Goal: Task Accomplishment & Management: Use online tool/utility

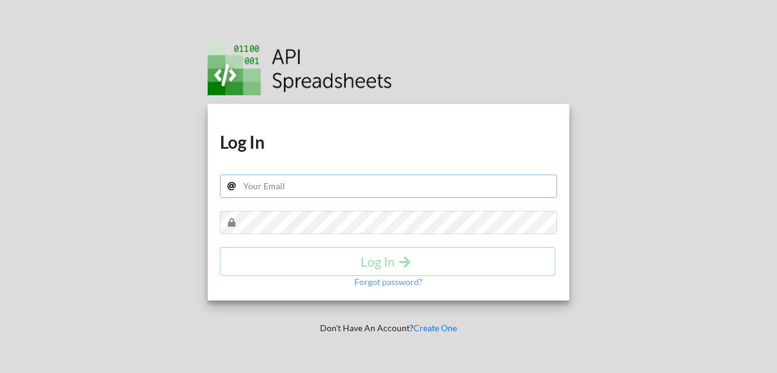
click at [292, 177] on div "Download hidden Download hidden Log In Log In Forgot password?" at bounding box center [389, 202] width 362 height 197
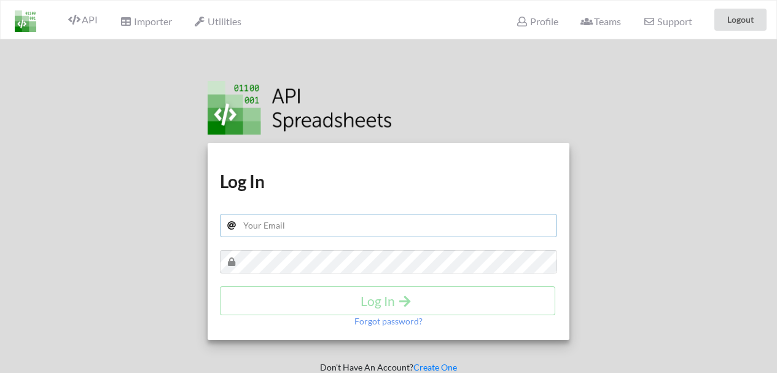
type input "ruilucas.98@gmail.com"
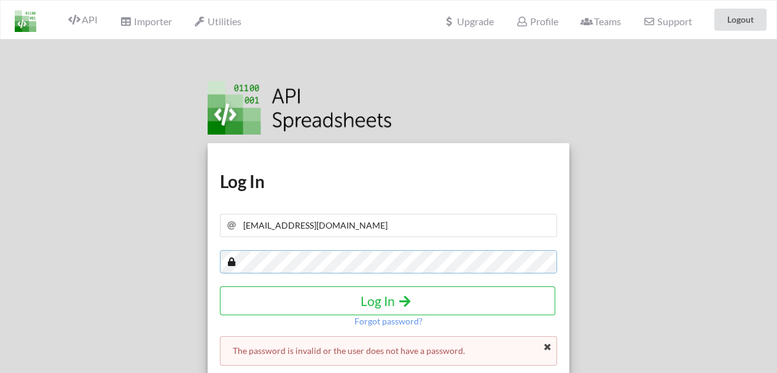
click at [0, 282] on div "Download hidden Download hidden Log In ruilucas.98@gmail.com Log In Forgot pass…" at bounding box center [388, 225] width 795 height 373
click at [0, 258] on div "Download hidden Download hidden Log In ruilucas.98@gmail.com Log In Forgot pass…" at bounding box center [388, 225] width 795 height 373
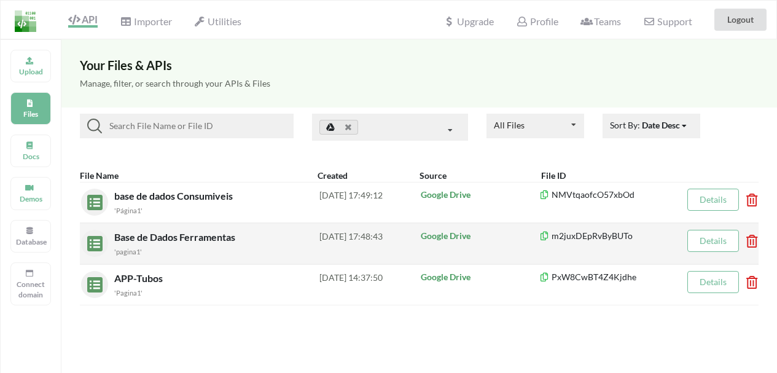
click at [168, 242] on span "Base de Dados Ferramentas" at bounding box center [175, 237] width 123 height 12
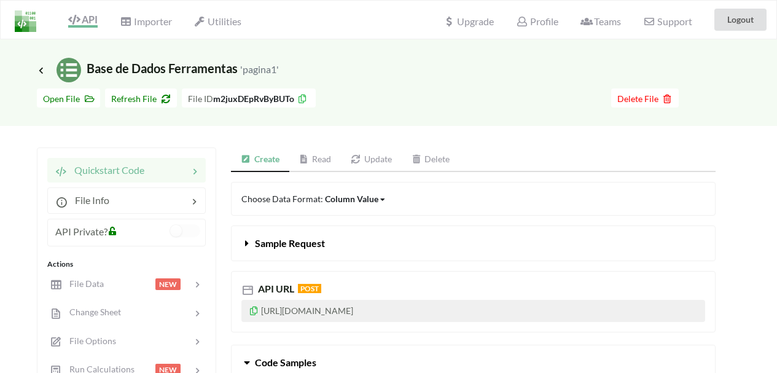
click at [252, 312] on icon at bounding box center [254, 309] width 10 height 9
